Goal: Task Accomplishment & Management: Manage account settings

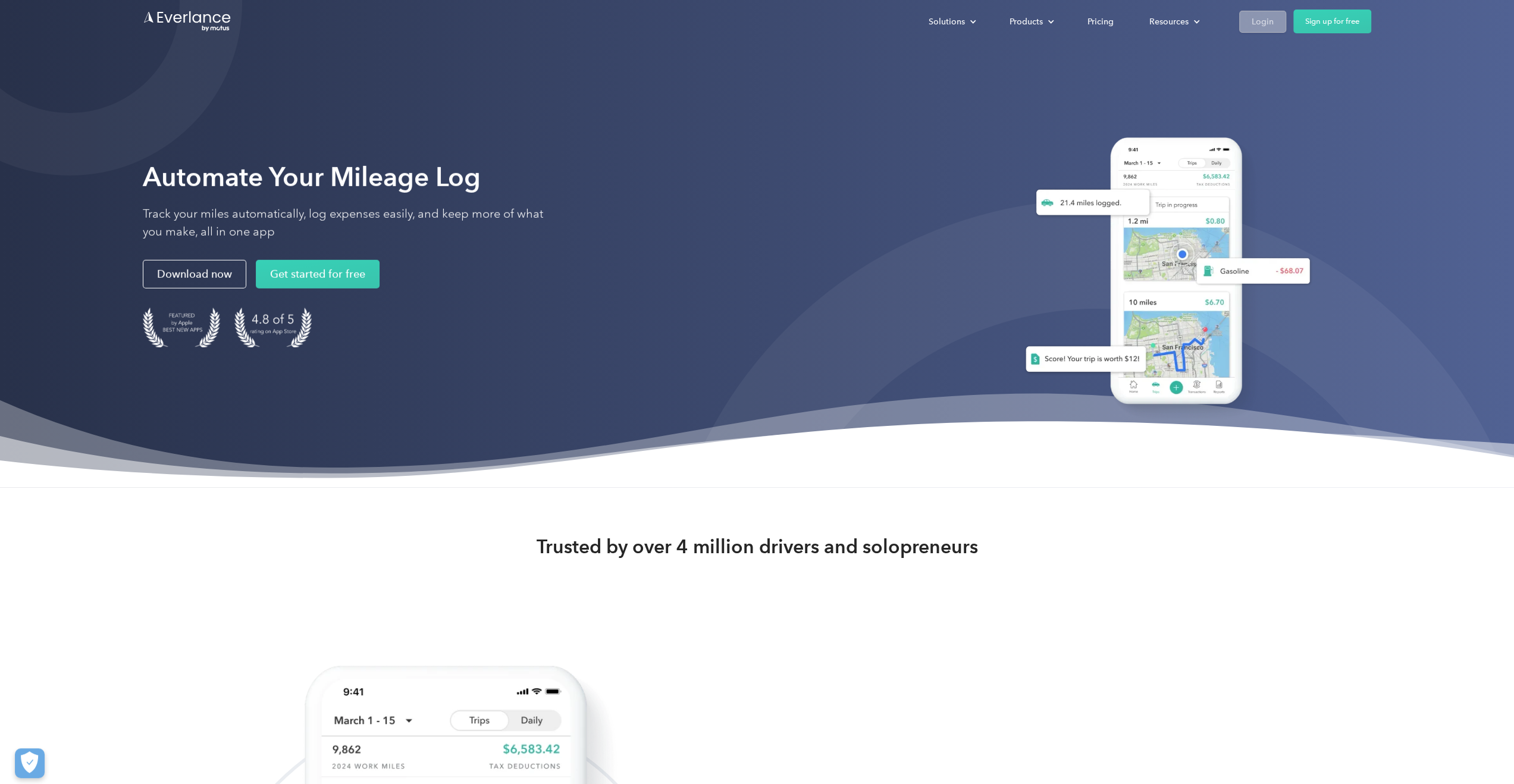
click at [1254, 16] on div "Login" at bounding box center [1263, 22] width 22 height 15
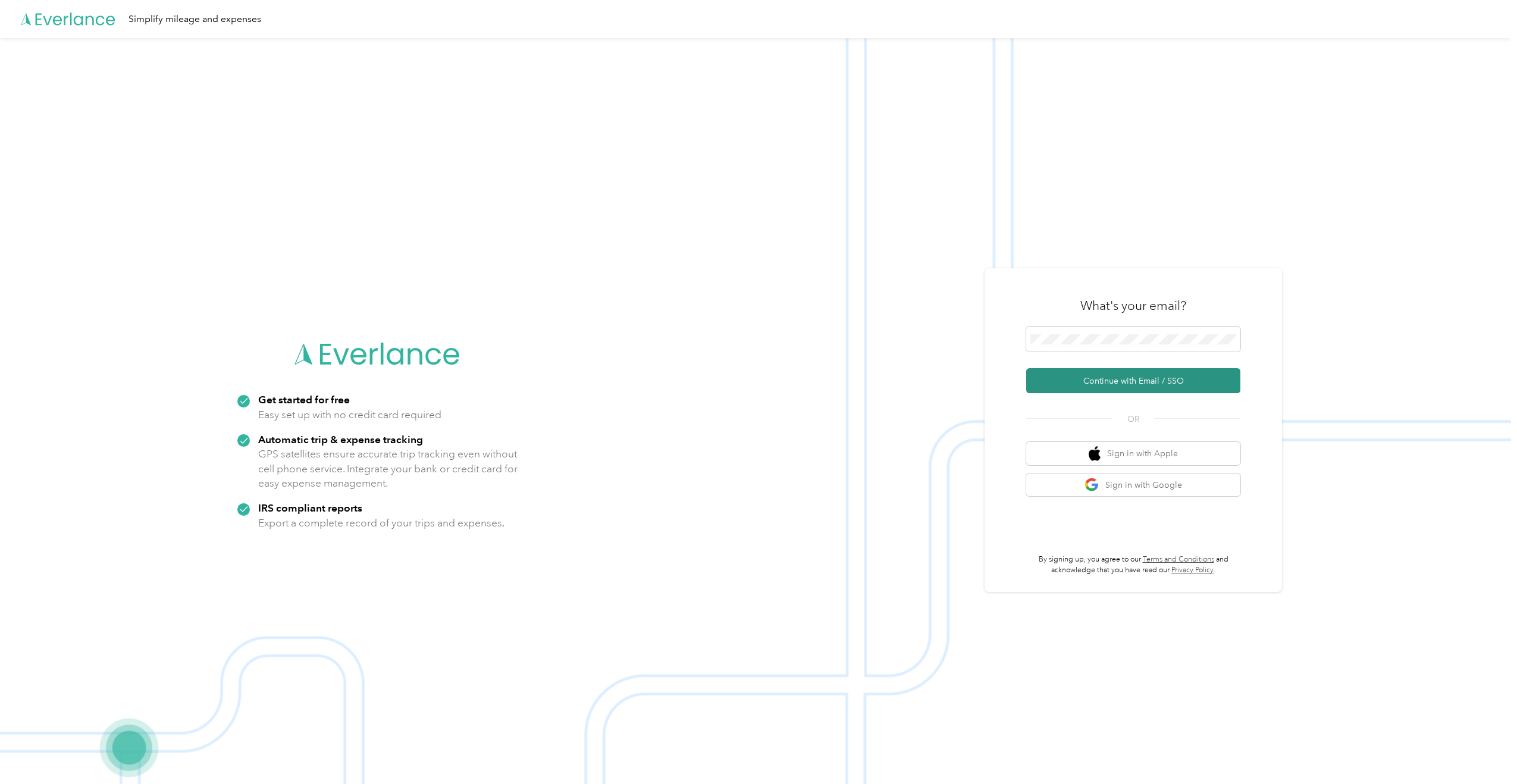
click at [1118, 376] on button "Continue with Email / SSO" at bounding box center [1133, 381] width 214 height 25
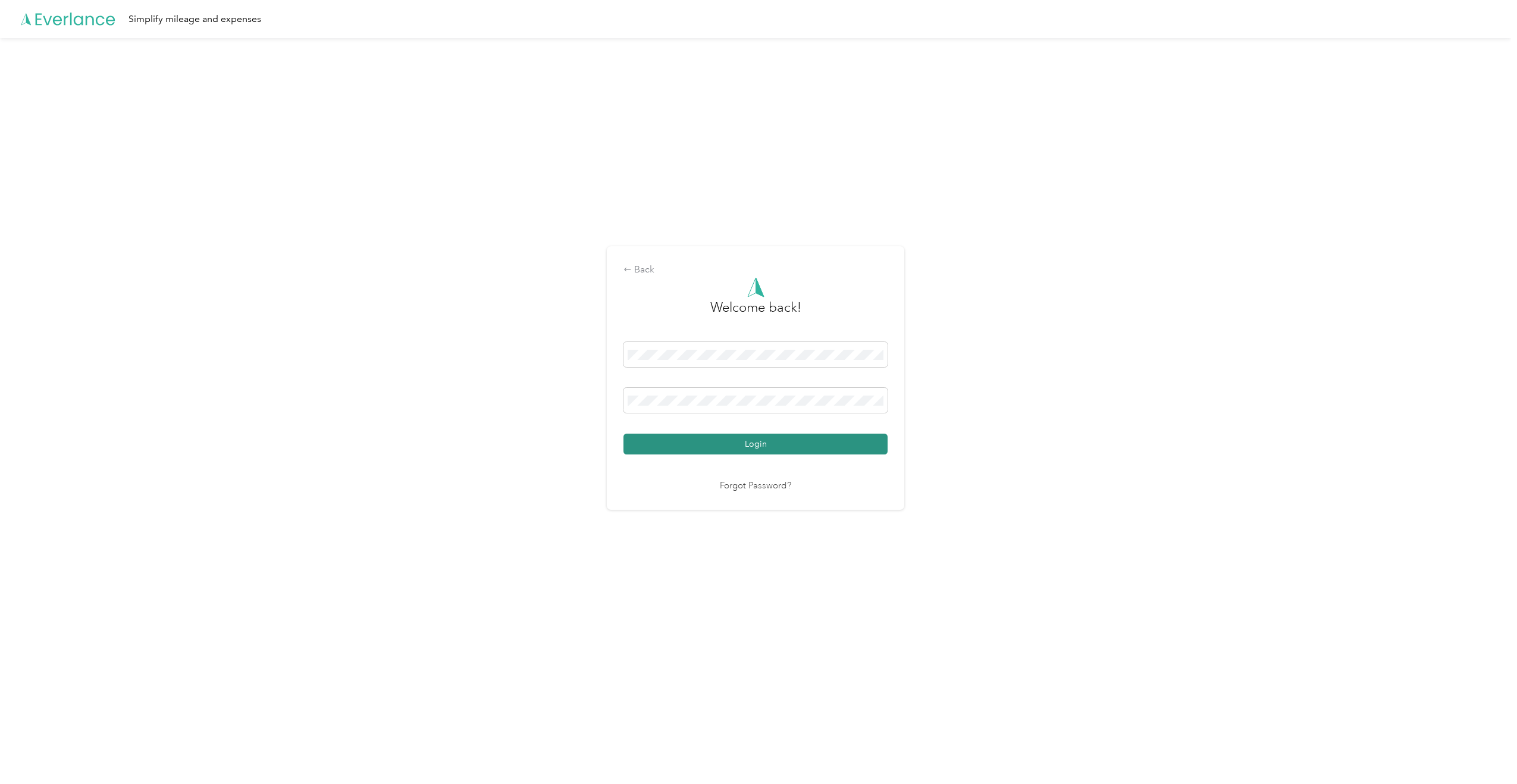
click at [802, 443] on button "Login" at bounding box center [756, 444] width 264 height 21
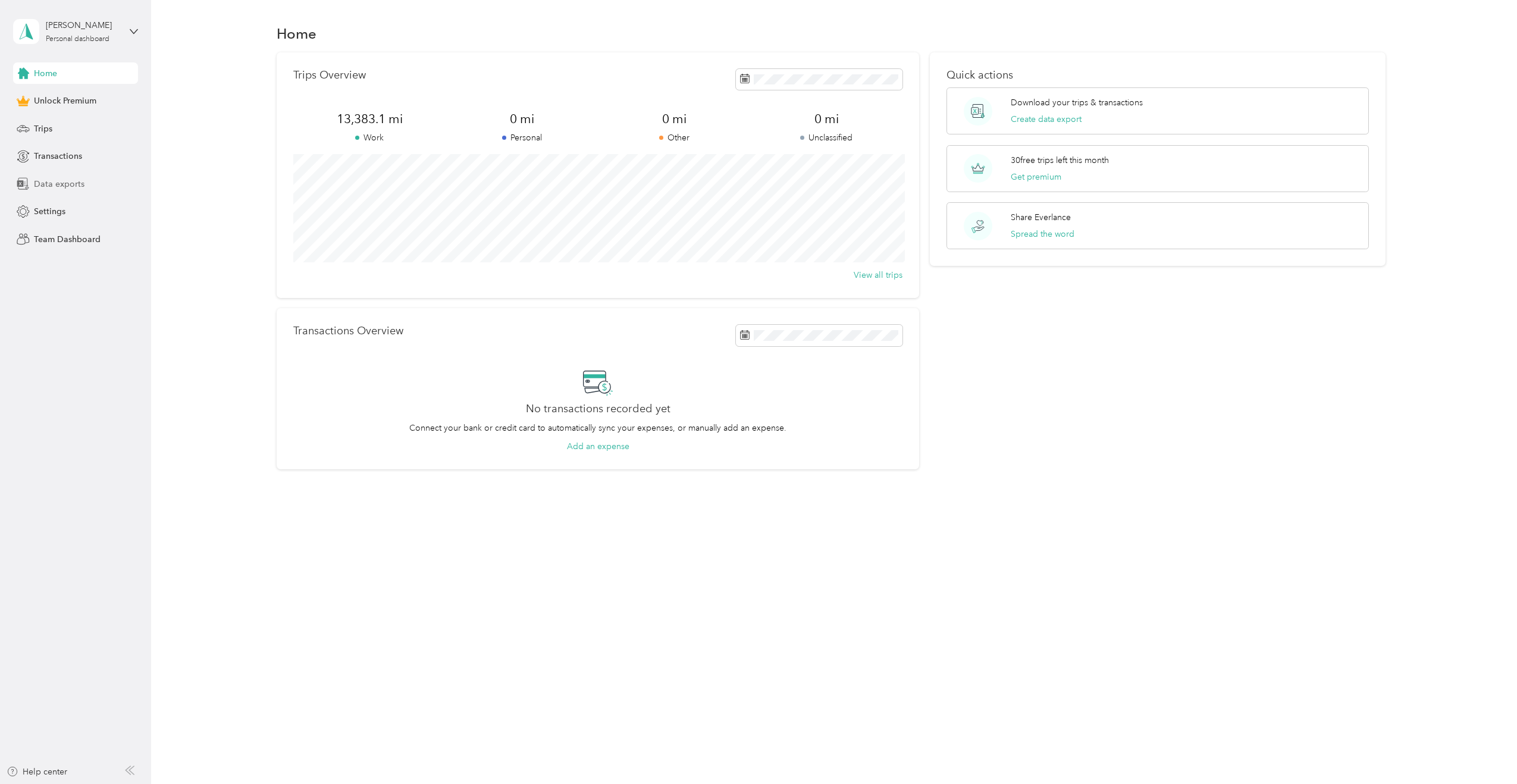
click at [72, 183] on span "Data exports" at bounding box center [59, 184] width 50 height 13
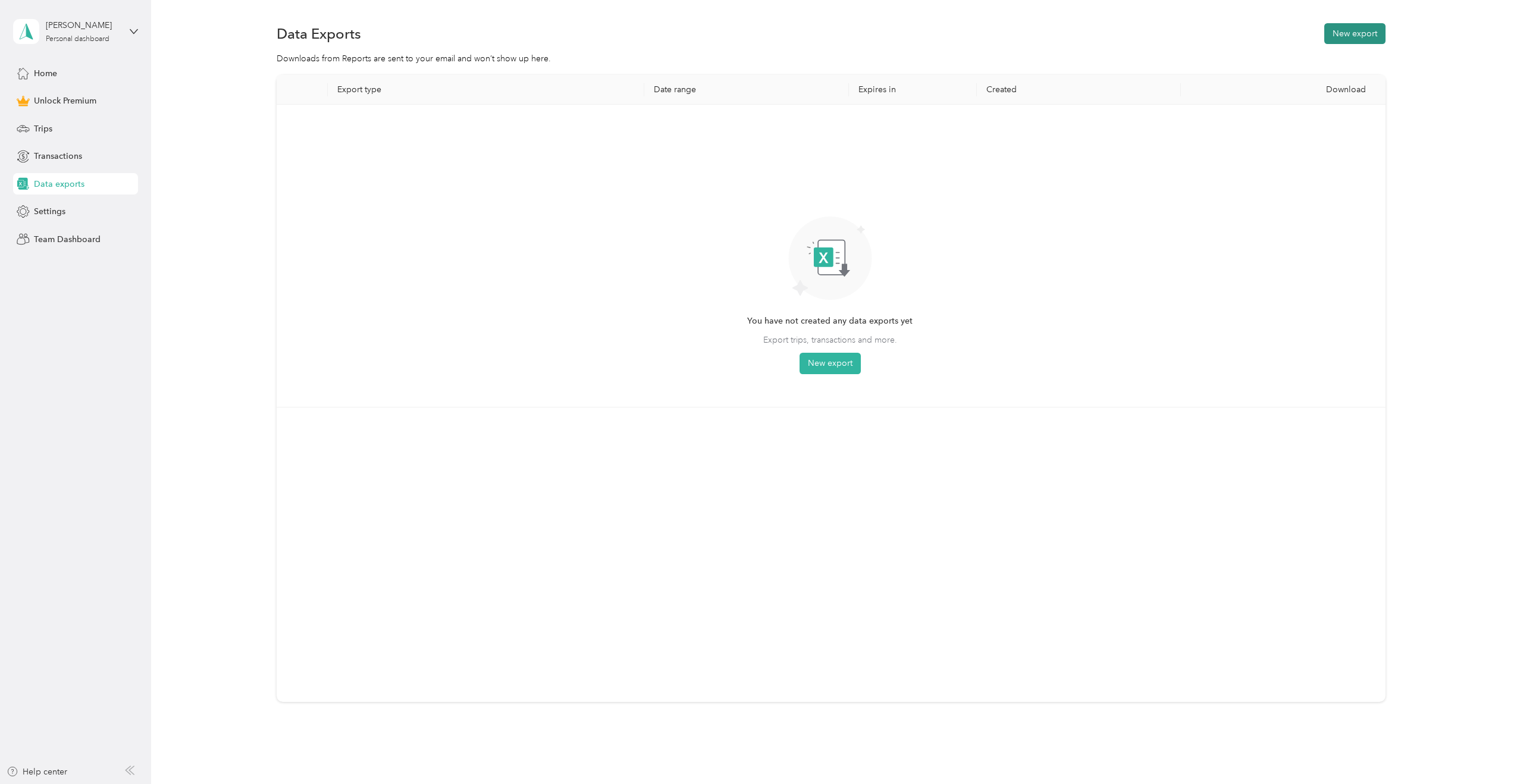
click at [1353, 35] on button "New export" at bounding box center [1354, 33] width 62 height 21
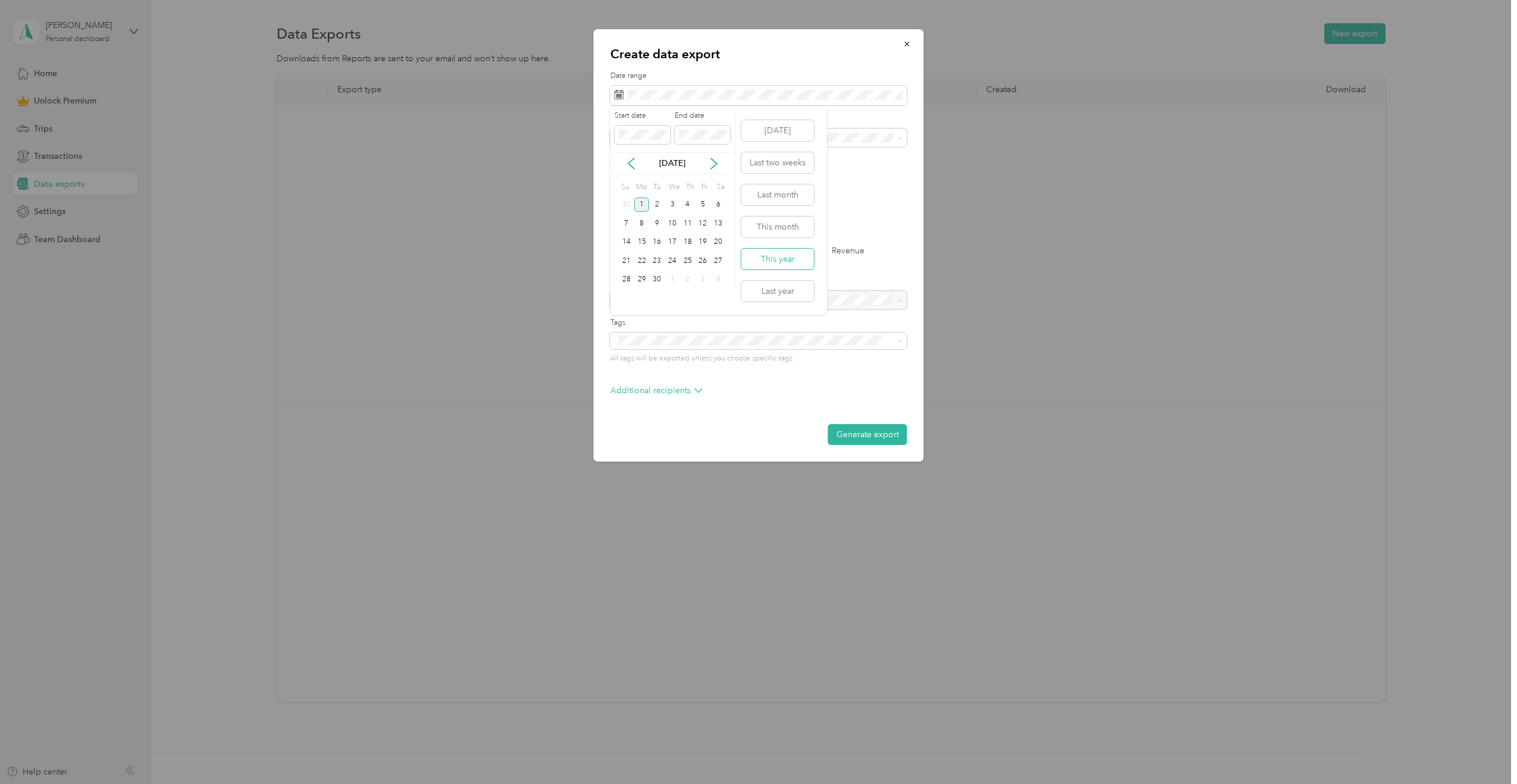
click at [784, 256] on button "This year" at bounding box center [777, 259] width 73 height 21
click at [861, 435] on button "Generate export" at bounding box center [867, 434] width 79 height 21
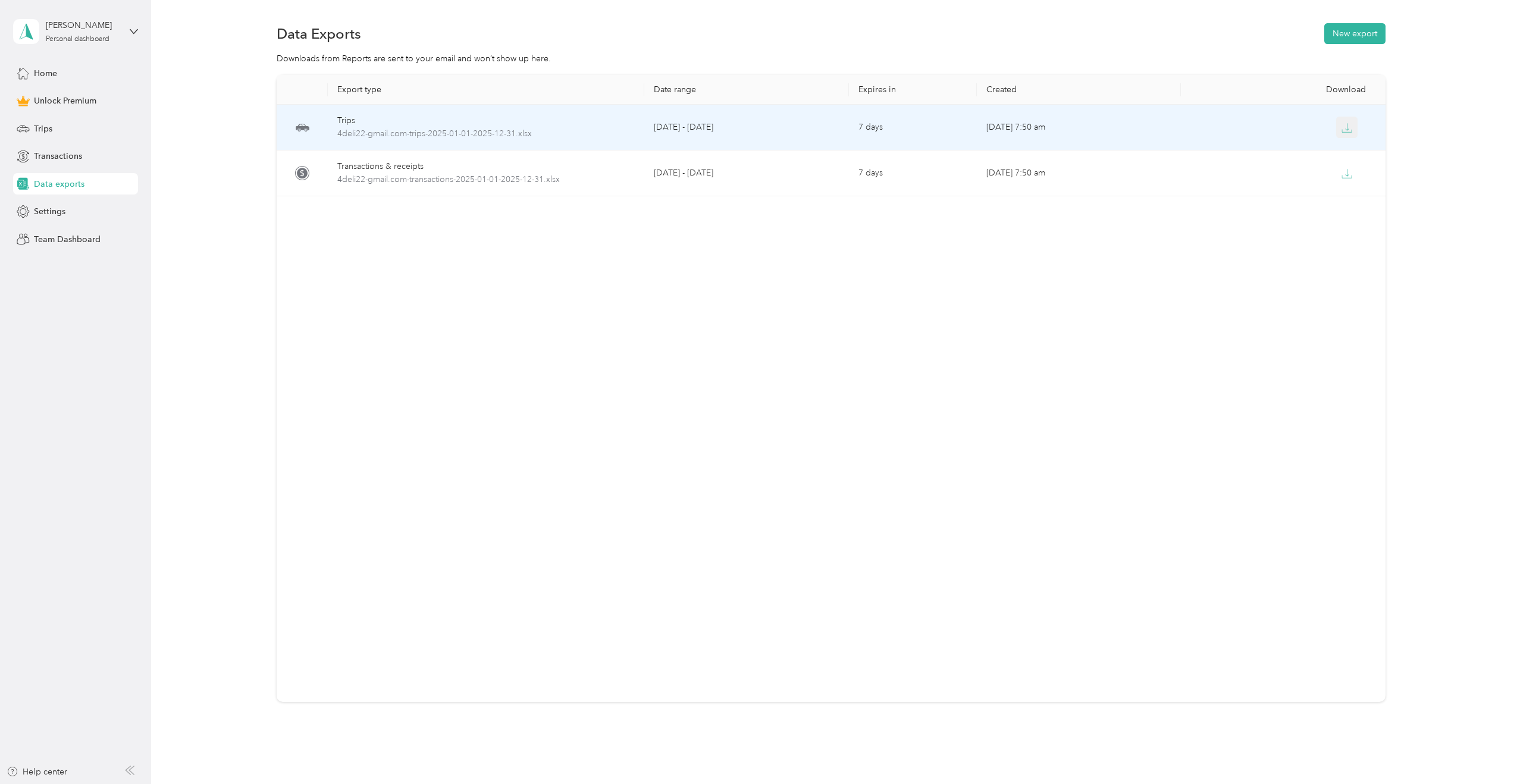
click at [1342, 131] on icon "button" at bounding box center [1347, 128] width 10 height 10
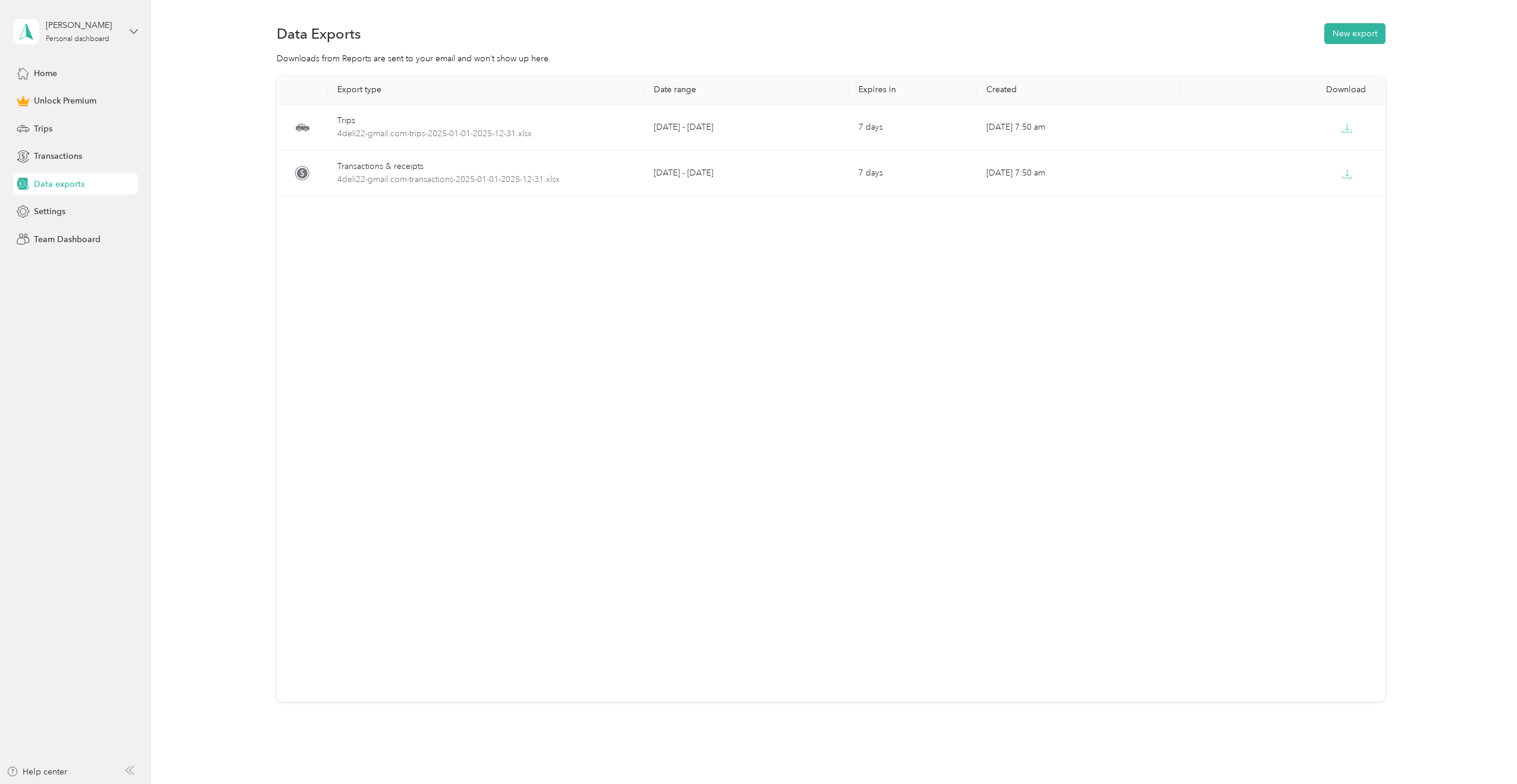
click at [135, 30] on icon at bounding box center [134, 31] width 8 height 8
click at [63, 97] on div "Log out" at bounding box center [47, 96] width 46 height 13
